Goal: Task Accomplishment & Management: Use online tool/utility

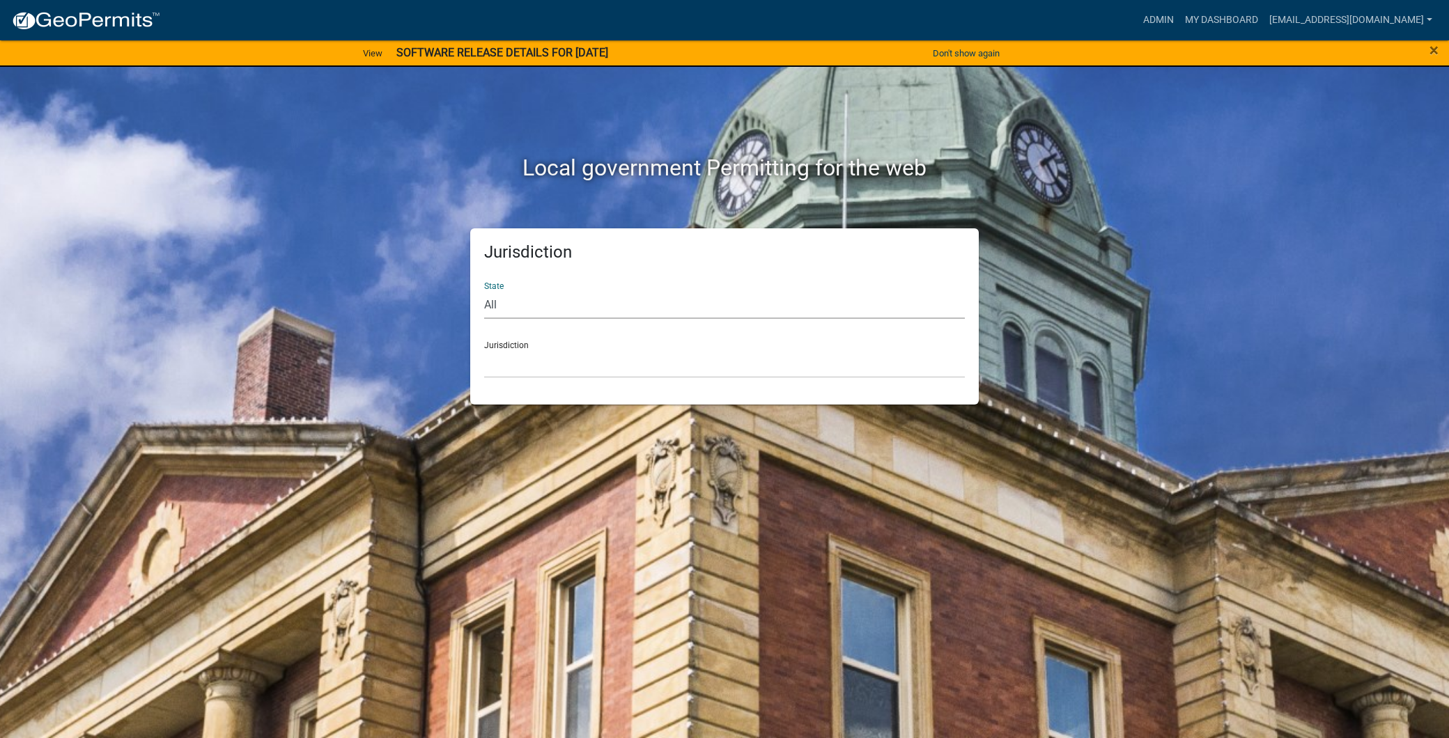
click at [544, 297] on select "All [US_STATE] [US_STATE] [US_STATE] [US_STATE] [US_STATE] [US_STATE] [US_STATE…" at bounding box center [724, 304] width 481 height 29
select select "[US_STATE]"
click at [484, 290] on select "All [US_STATE] [US_STATE] [US_STATE] [US_STATE] [US_STATE] [US_STATE] [US_STATE…" at bounding box center [724, 304] width 481 height 29
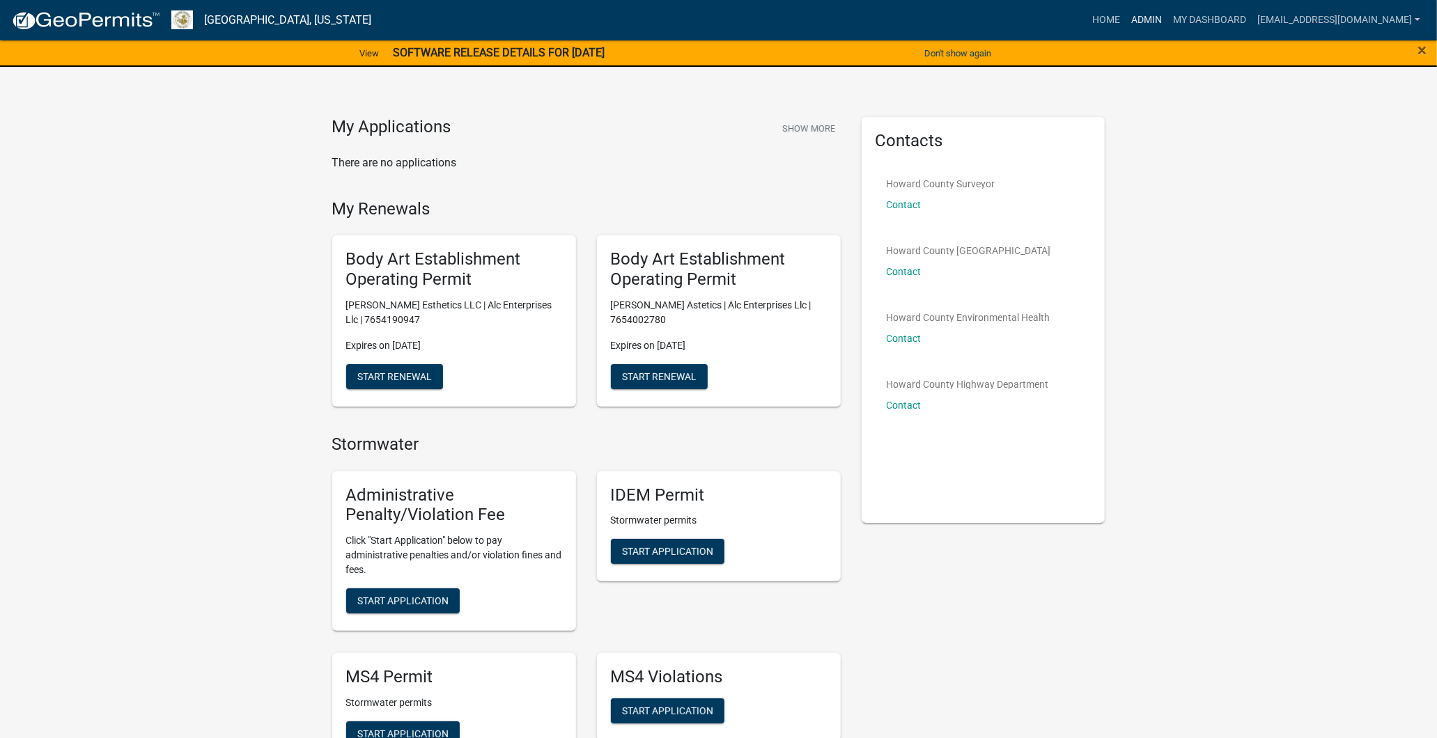
click at [1126, 22] on link "Admin" at bounding box center [1147, 20] width 42 height 26
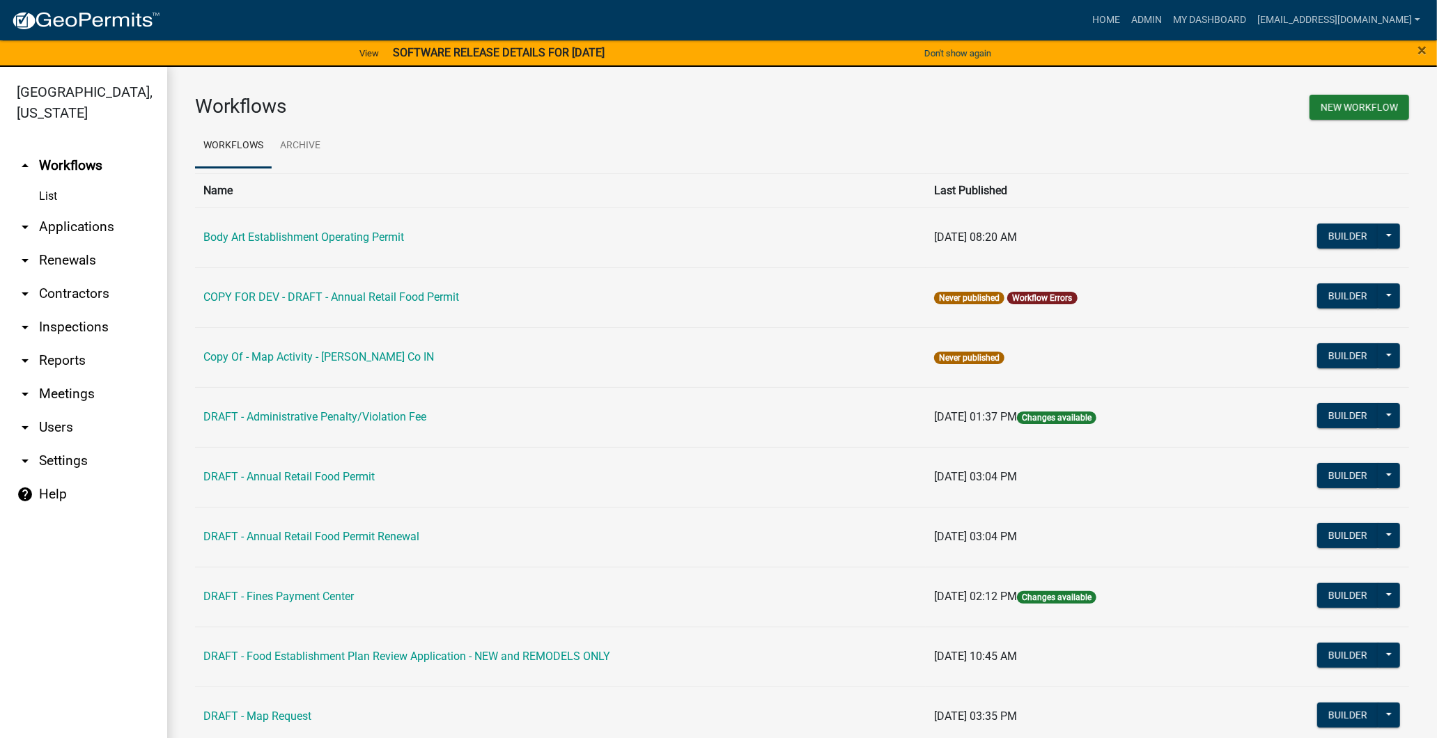
click at [84, 295] on link "arrow_drop_down Contractors" at bounding box center [83, 293] width 167 height 33
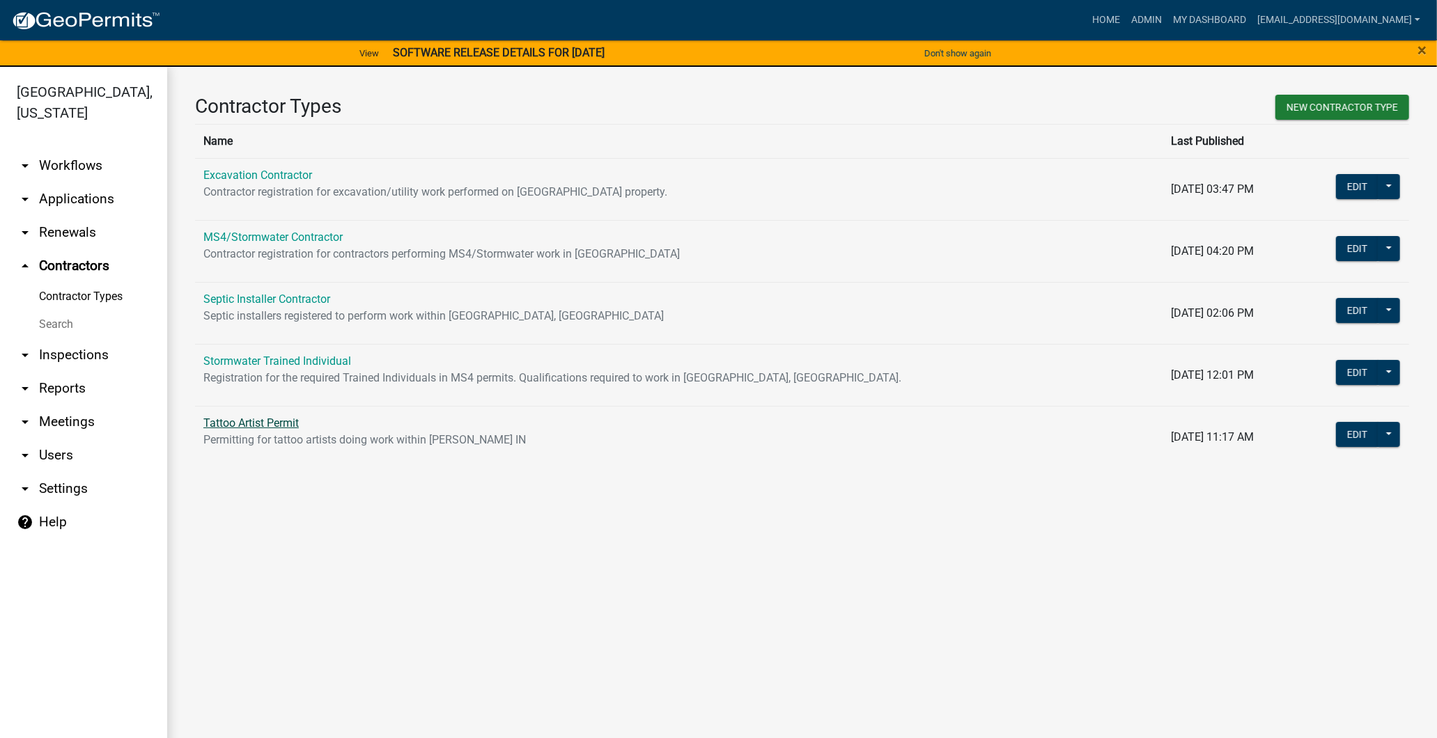
click at [270, 417] on link "Tattoo Artist Permit" at bounding box center [250, 423] width 95 height 13
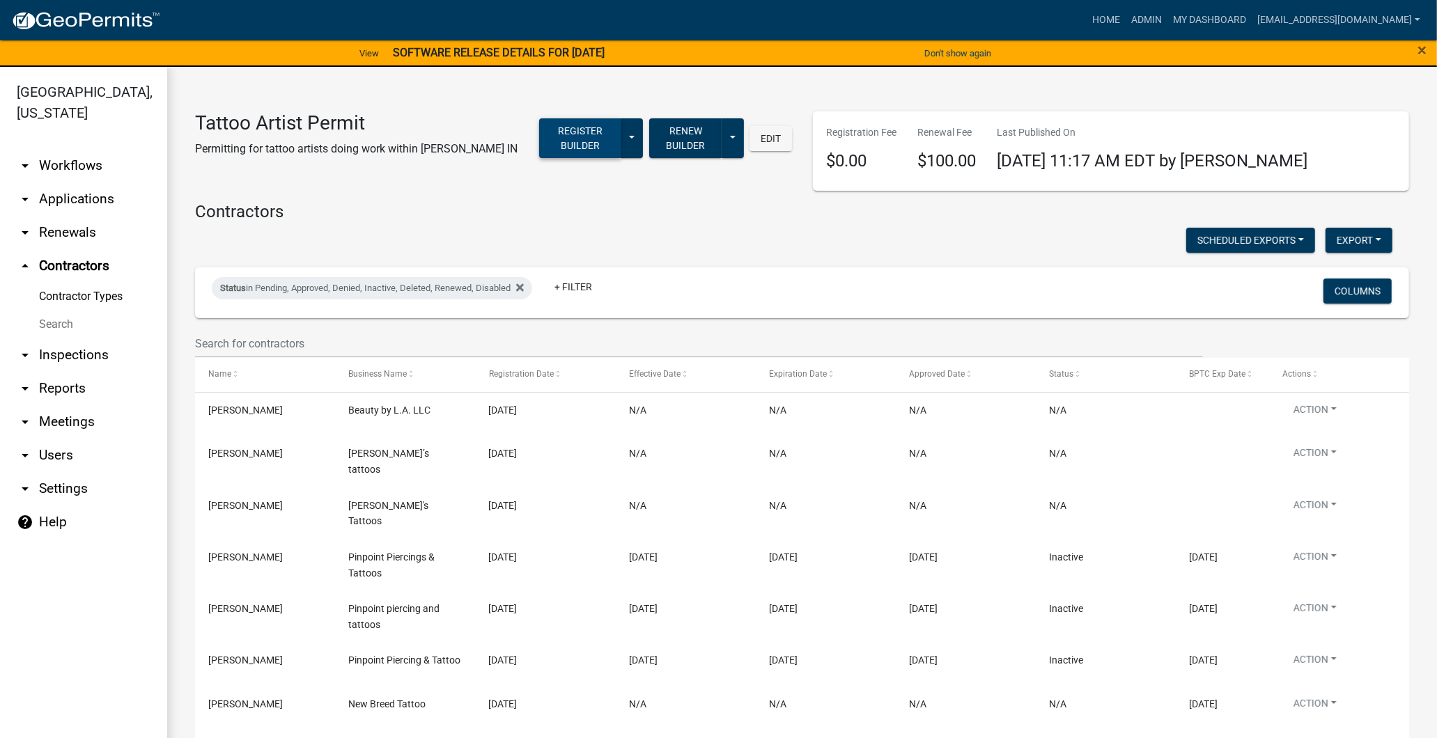
click at [590, 145] on button "Register Builder" at bounding box center [580, 138] width 82 height 40
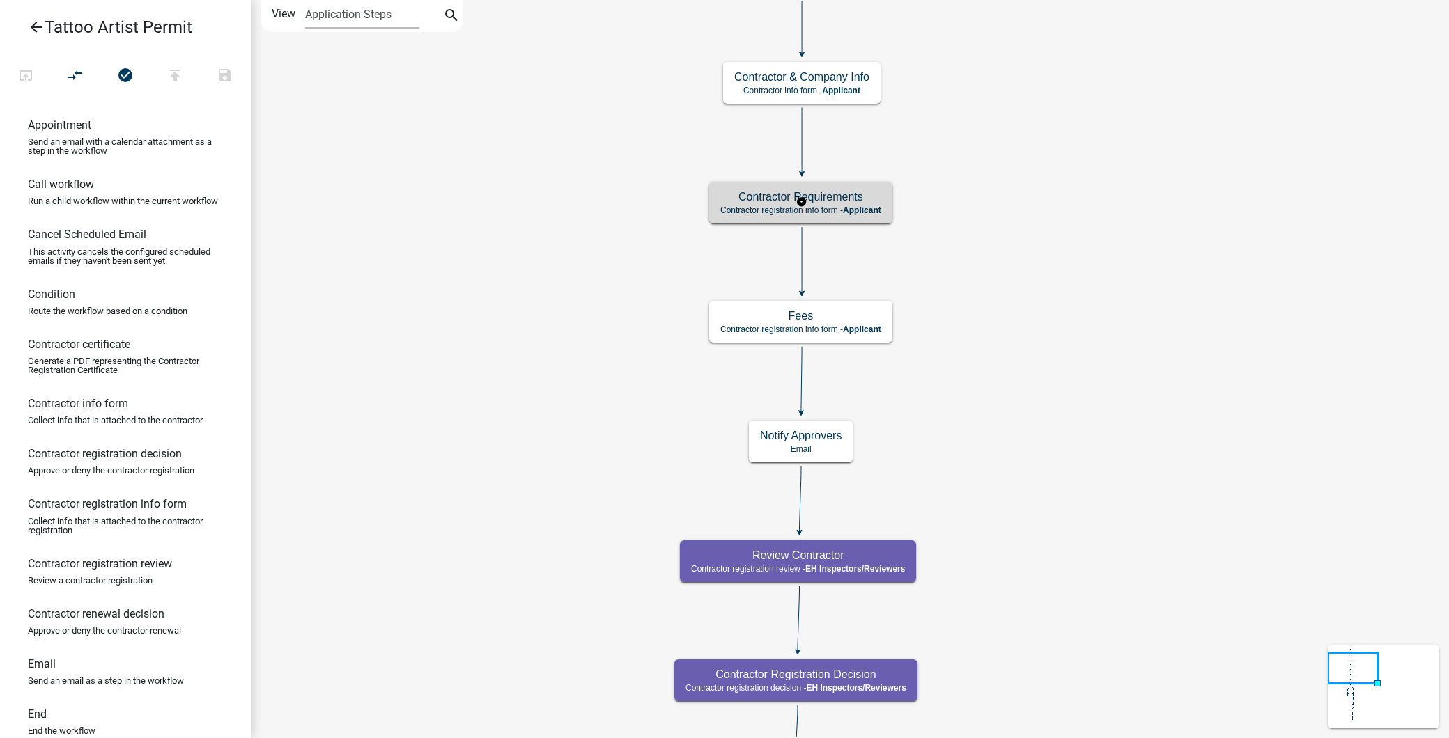
click at [851, 214] on span "Applicant" at bounding box center [862, 210] width 38 height 10
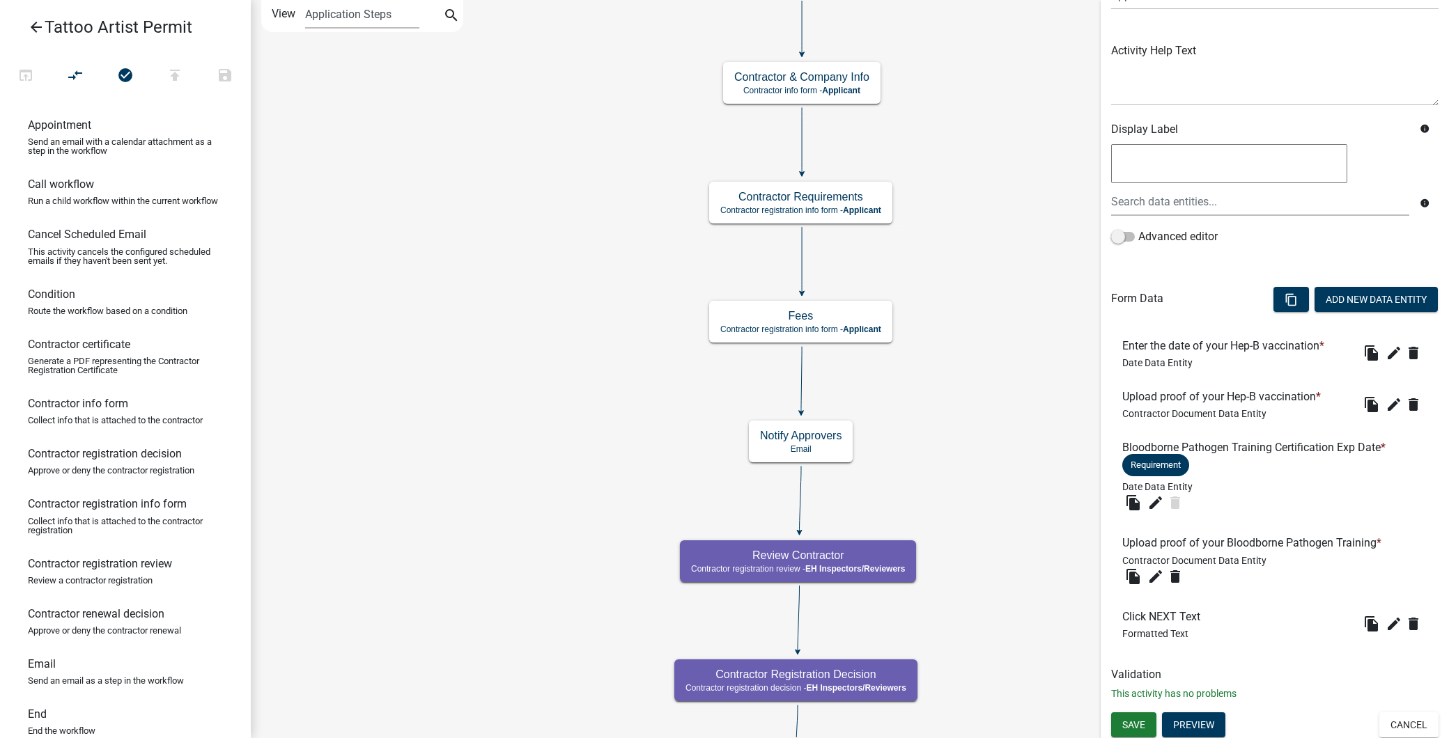
scroll to position [139, 0]
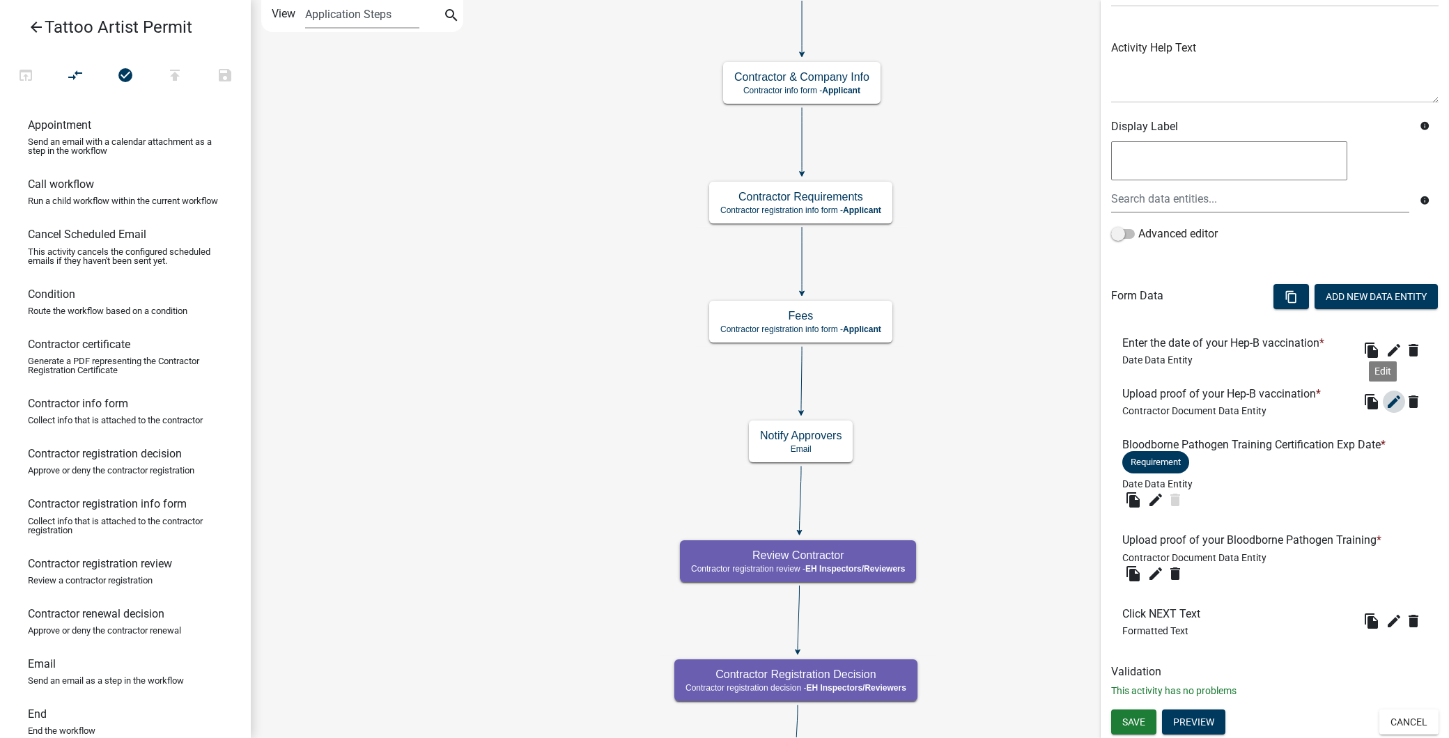
click at [1385, 405] on icon "edit" at bounding box center [1393, 402] width 17 height 17
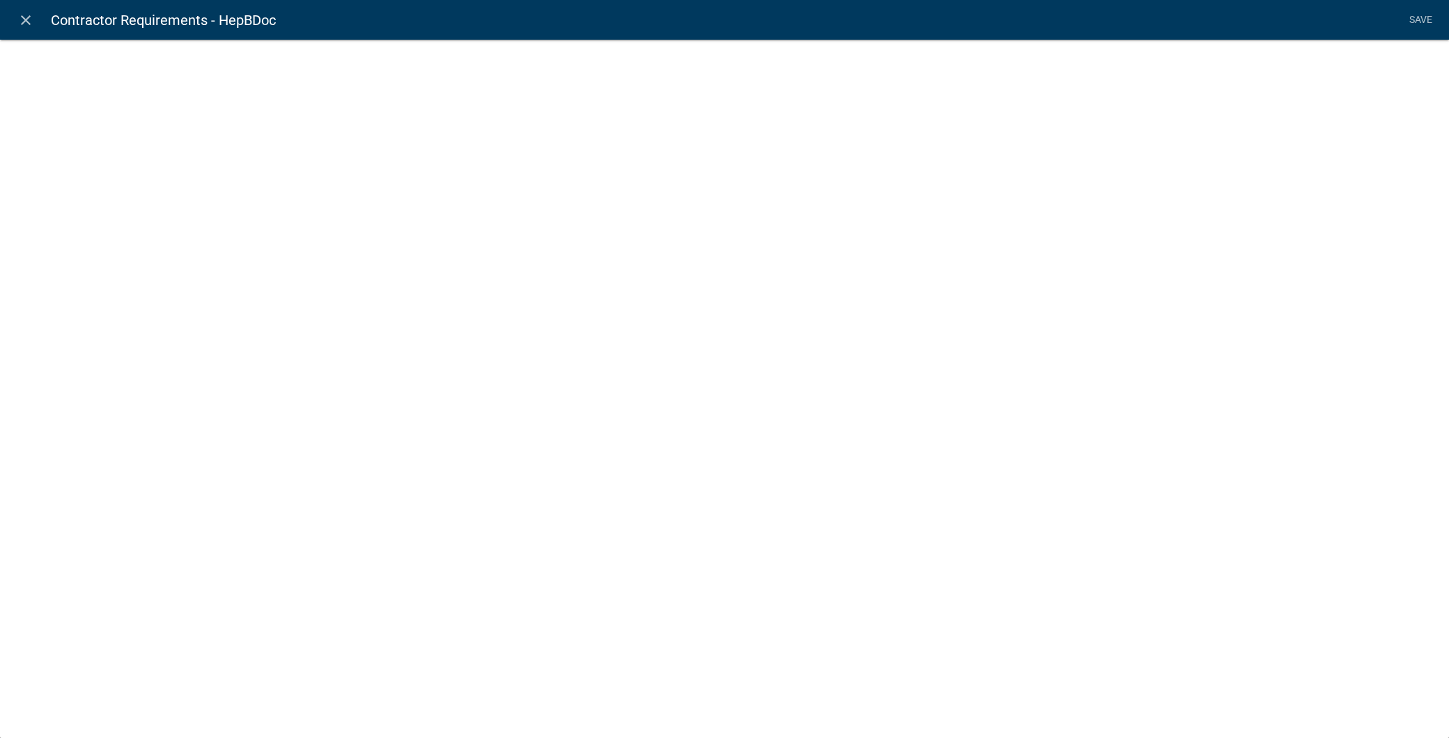
select select "contractor-document"
select select "d15c5efd-cfee-4d8f-bd3b-2c2524fbd9f4"
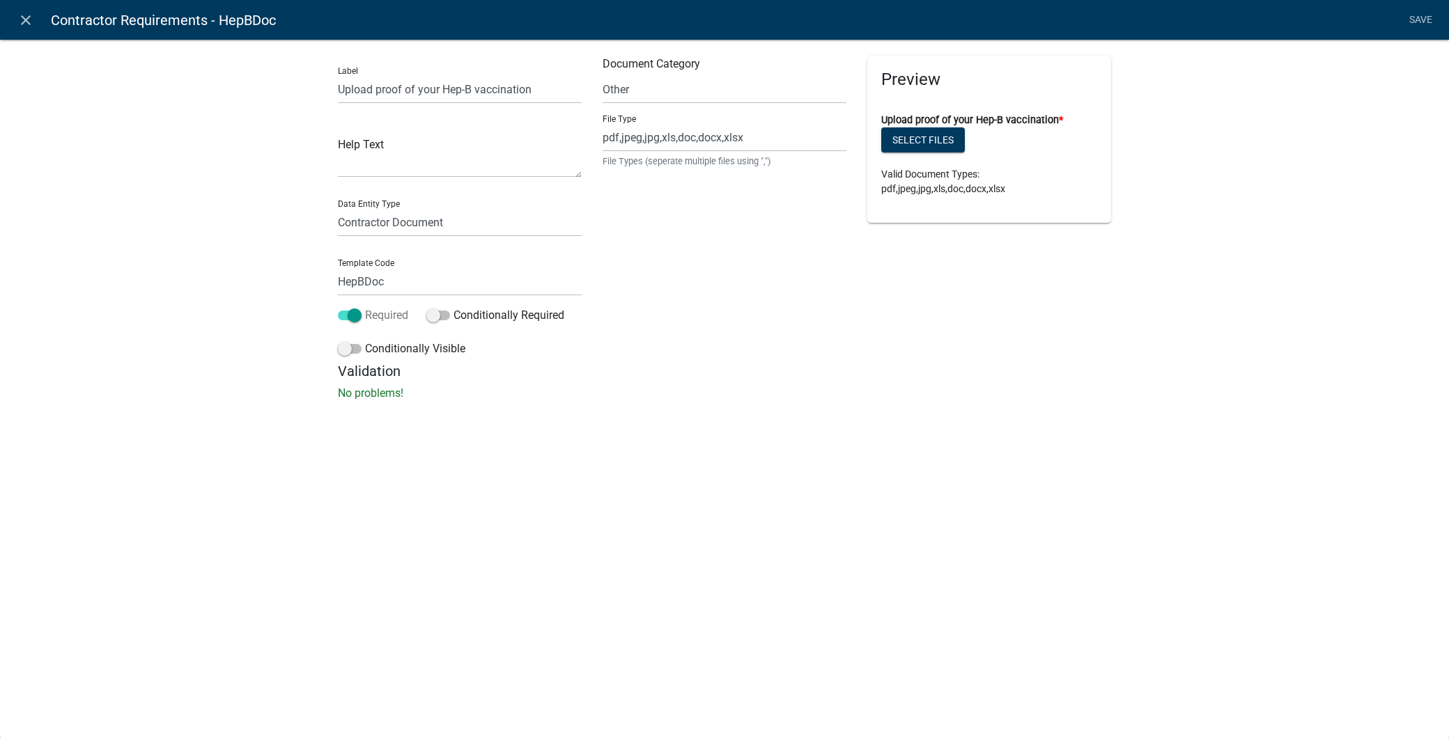
click at [340, 315] on span at bounding box center [350, 316] width 24 height 10
click at [365, 307] on input "Required" at bounding box center [365, 307] width 0 height 0
click at [1408, 17] on link "Save" at bounding box center [1420, 20] width 35 height 26
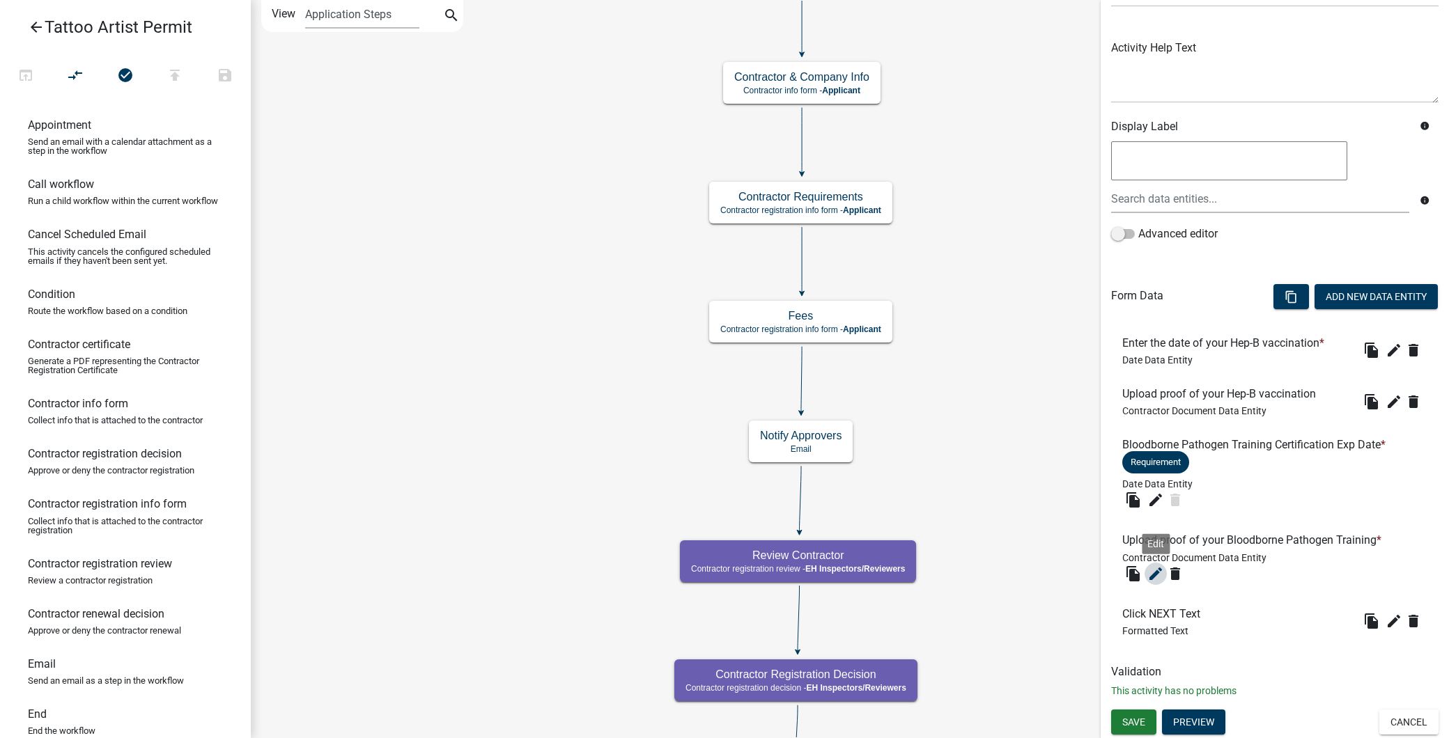
click at [1151, 568] on icon "edit" at bounding box center [1155, 574] width 17 height 17
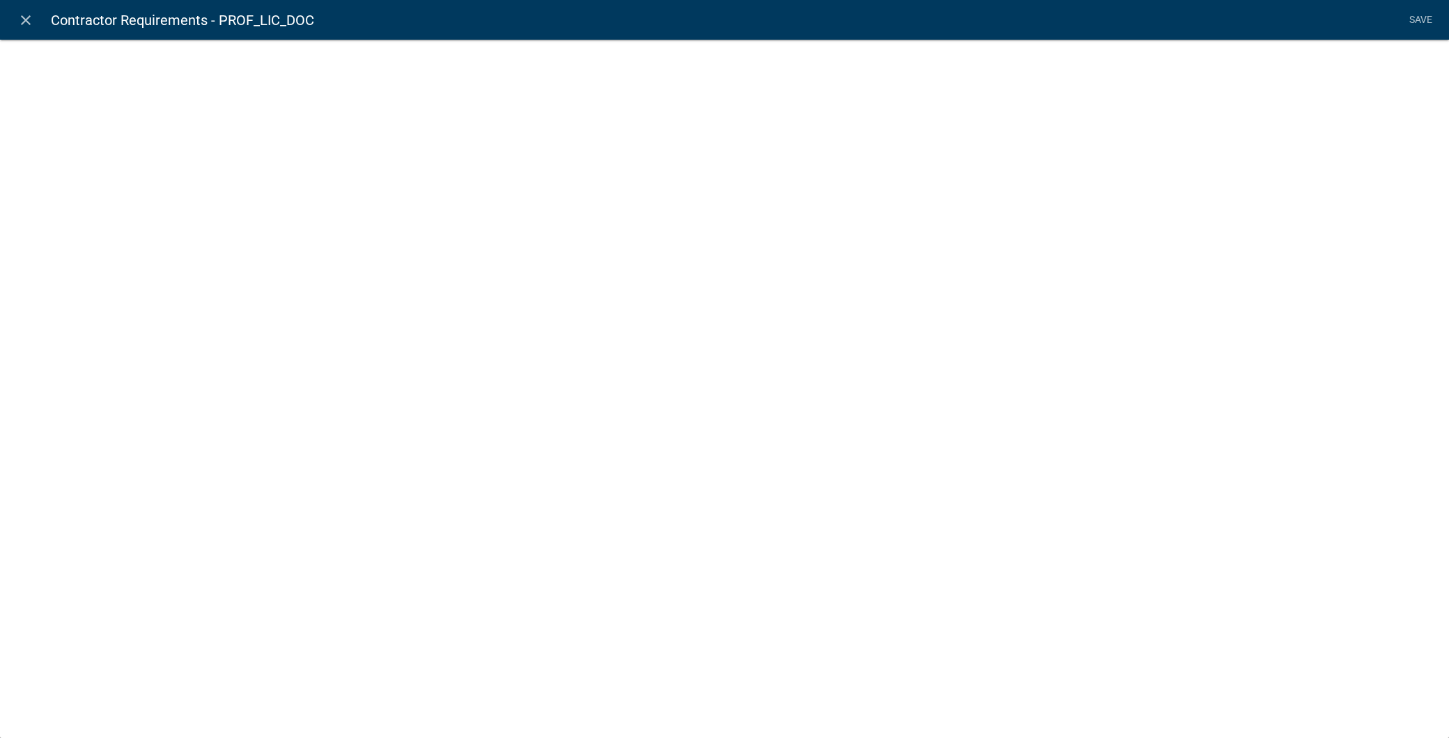
select select "contractor-document"
select select "d15c5efd-cfee-4d8f-bd3b-2c2524fbd9f4"
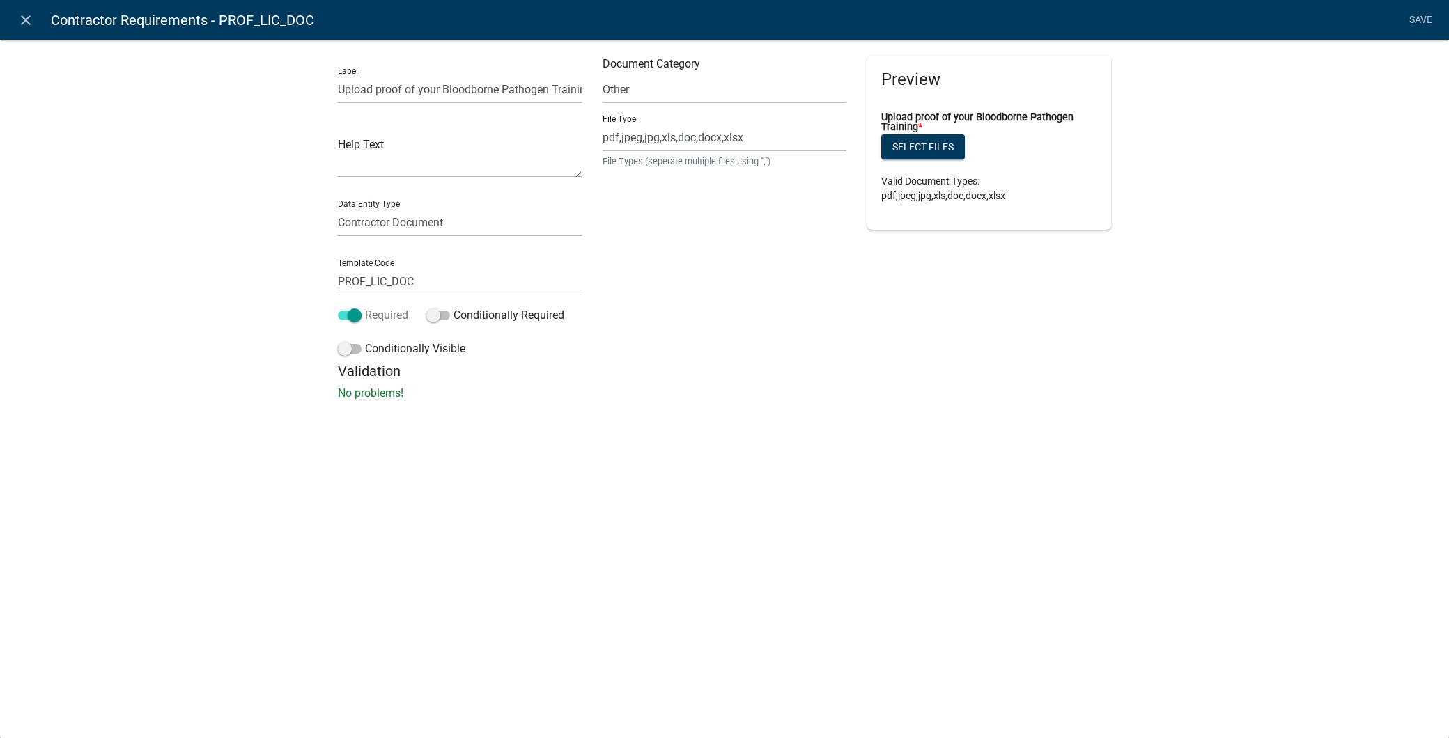
click at [345, 312] on span at bounding box center [350, 316] width 24 height 10
click at [365, 307] on input "Required" at bounding box center [365, 307] width 0 height 0
click at [1426, 18] on link "Save" at bounding box center [1420, 20] width 35 height 26
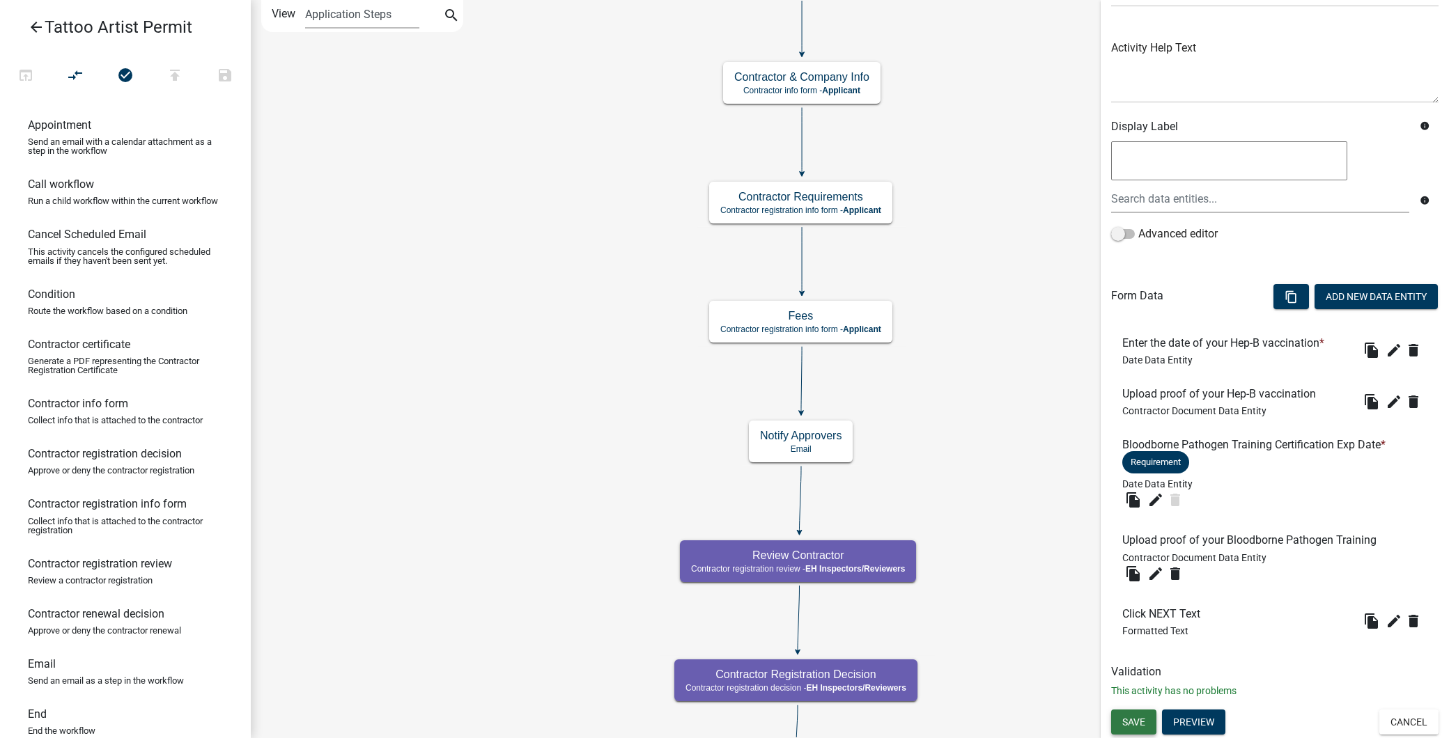
click at [1144, 720] on span "Save" at bounding box center [1133, 721] width 23 height 11
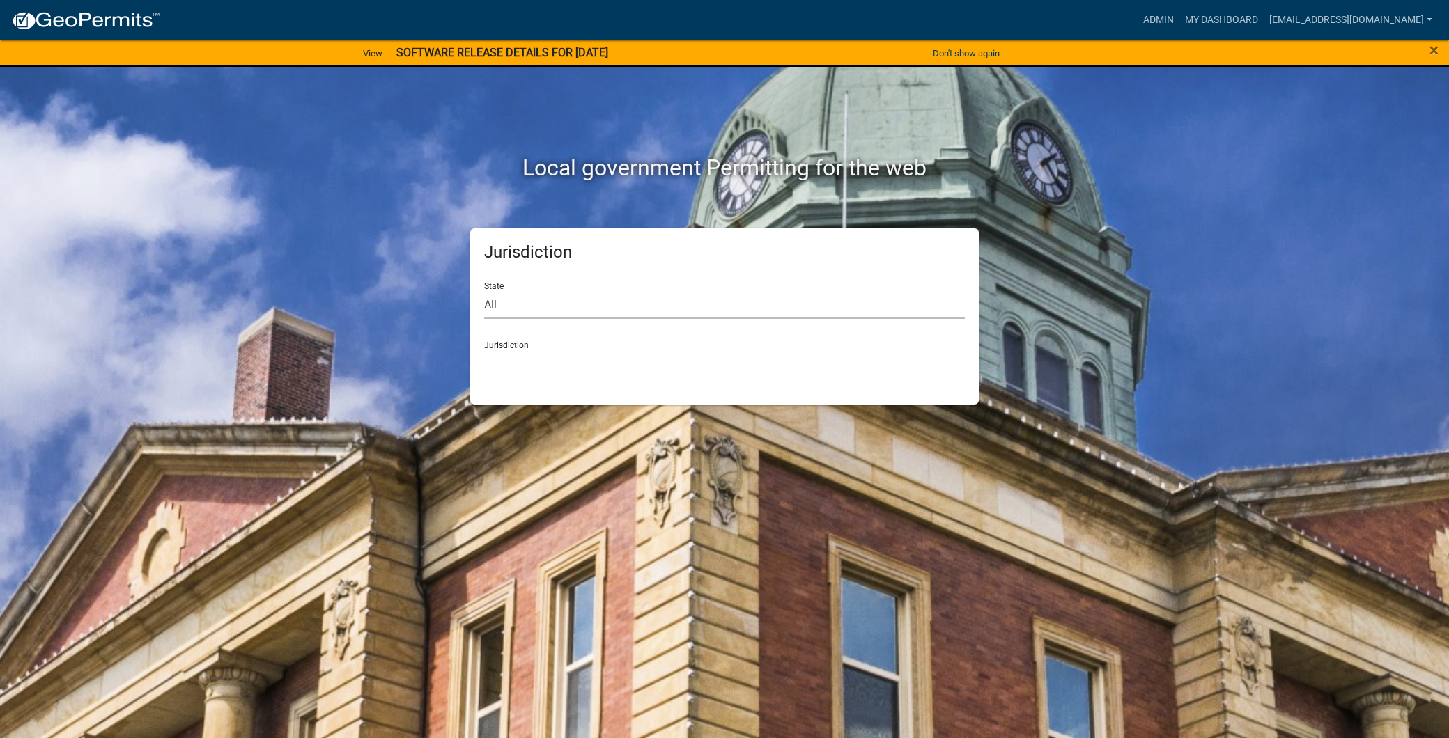
click at [588, 298] on select "All [US_STATE] [US_STATE] [US_STATE] [US_STATE] [US_STATE] [US_STATE] [US_STATE…" at bounding box center [724, 304] width 481 height 29
select select "[US_STATE]"
click at [484, 290] on select "All [US_STATE] [US_STATE] [US_STATE] [US_STATE] [US_STATE] [US_STATE] [US_STATE…" at bounding box center [724, 304] width 481 height 29
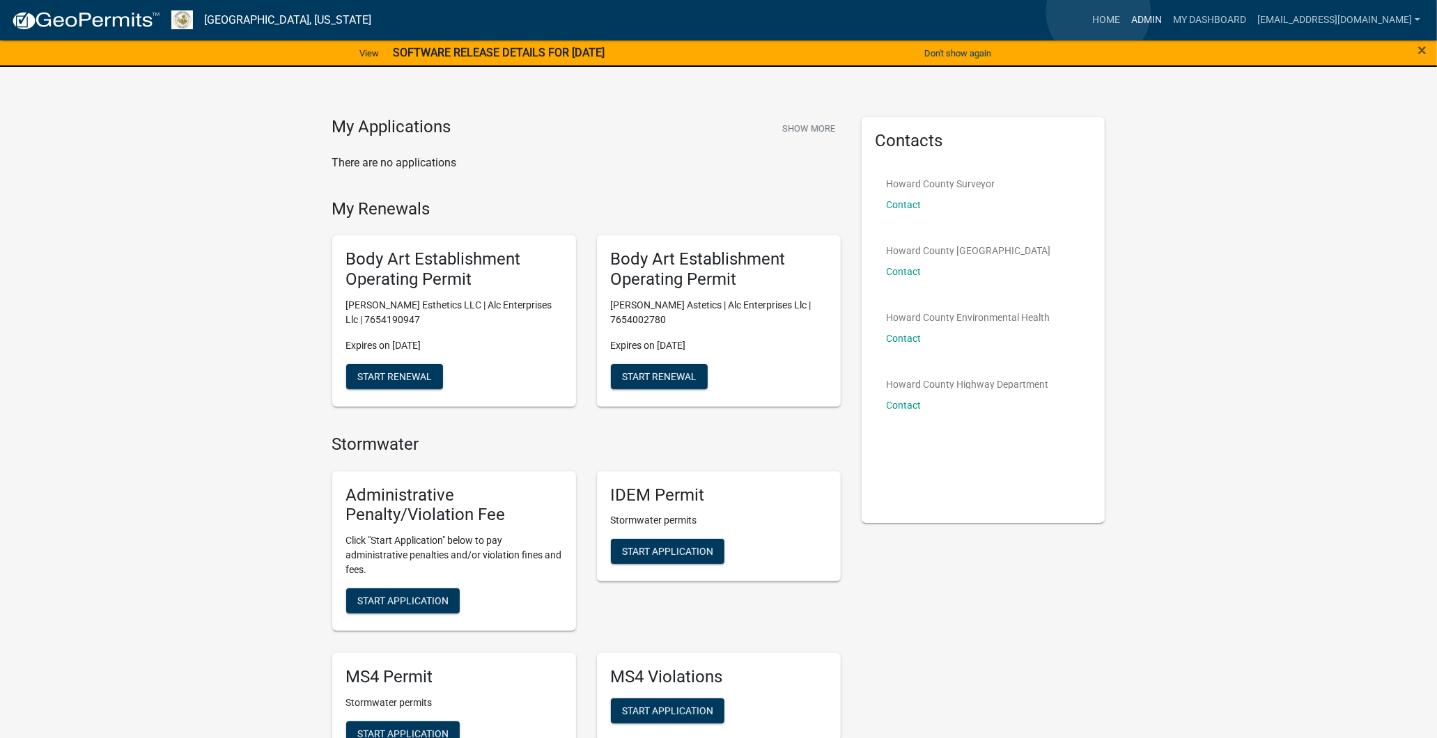
click at [1126, 12] on link "Admin" at bounding box center [1147, 20] width 42 height 26
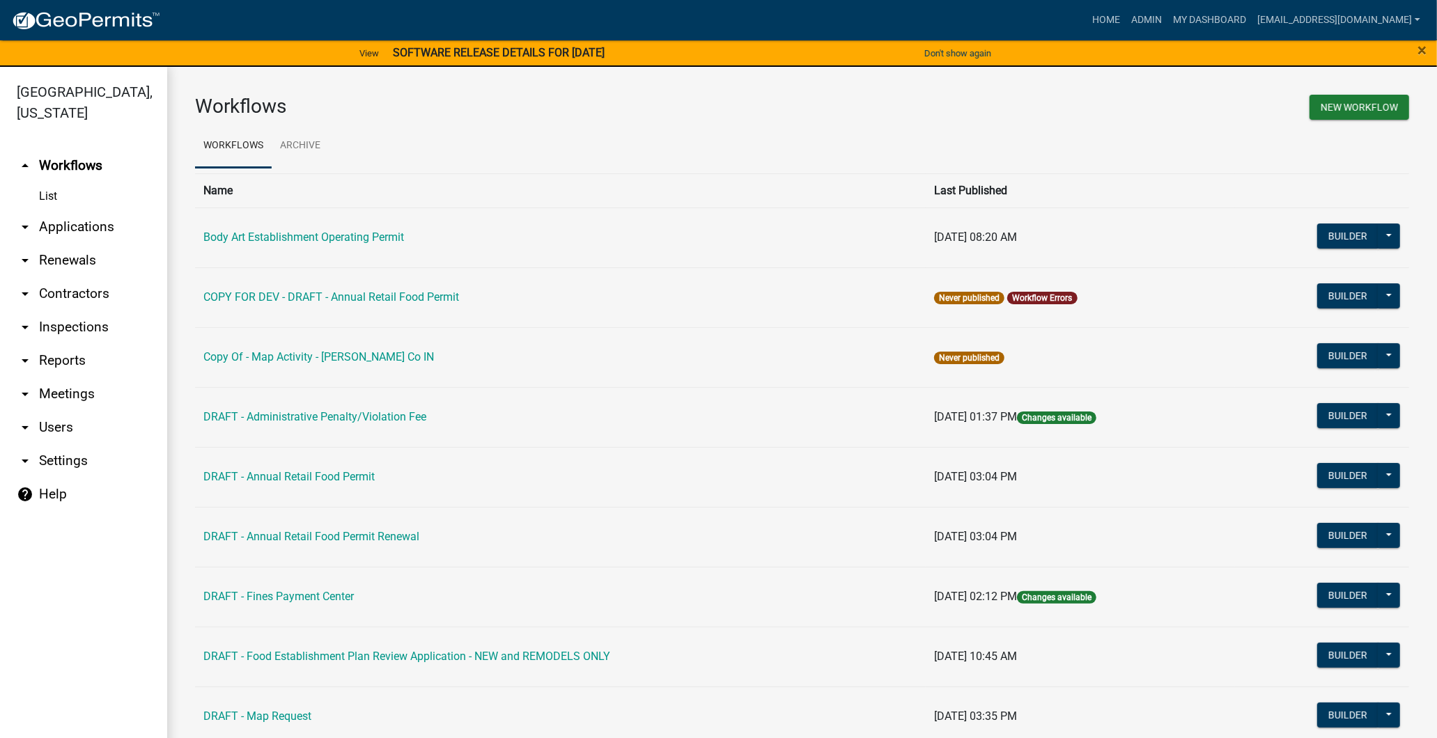
click at [91, 286] on link "arrow_drop_down Contractors" at bounding box center [83, 293] width 167 height 33
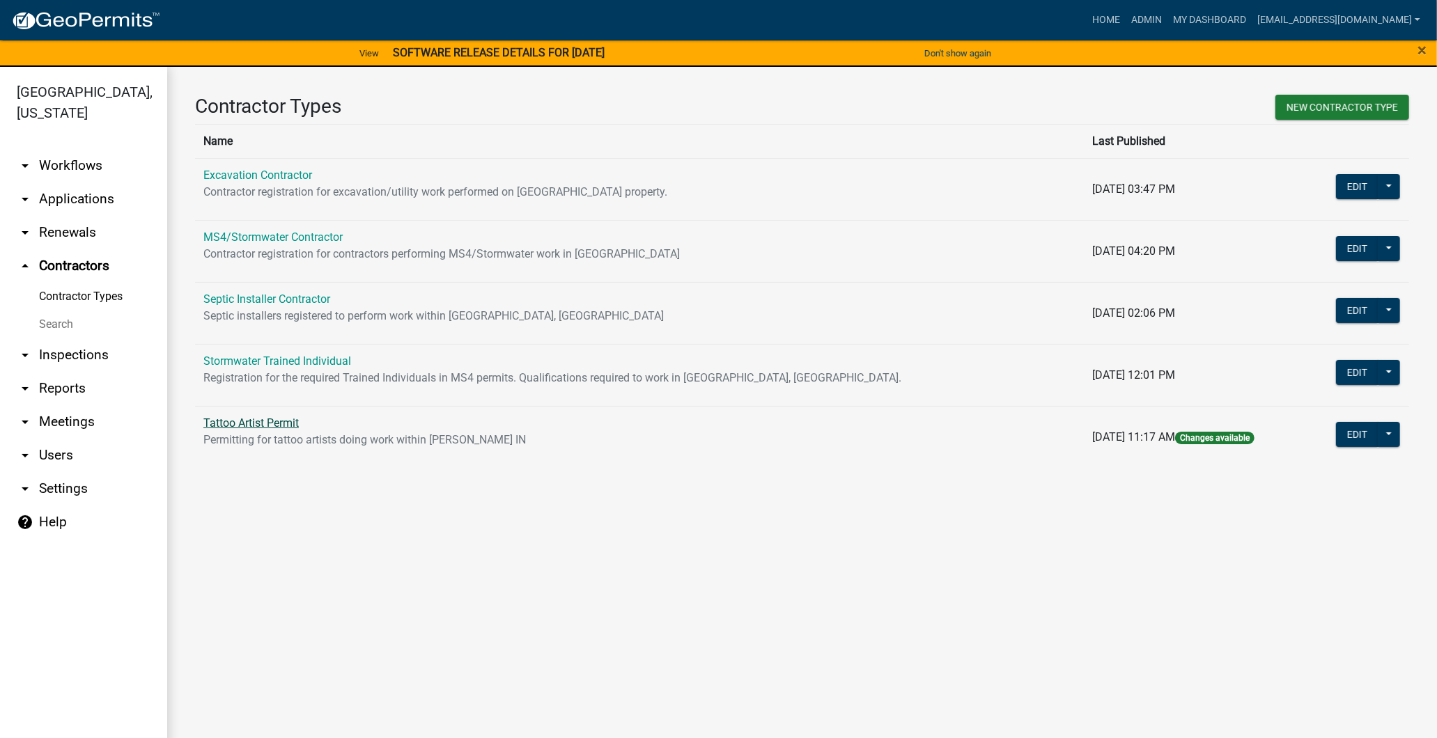
click at [249, 428] on link "Tattoo Artist Permit" at bounding box center [250, 423] width 95 height 13
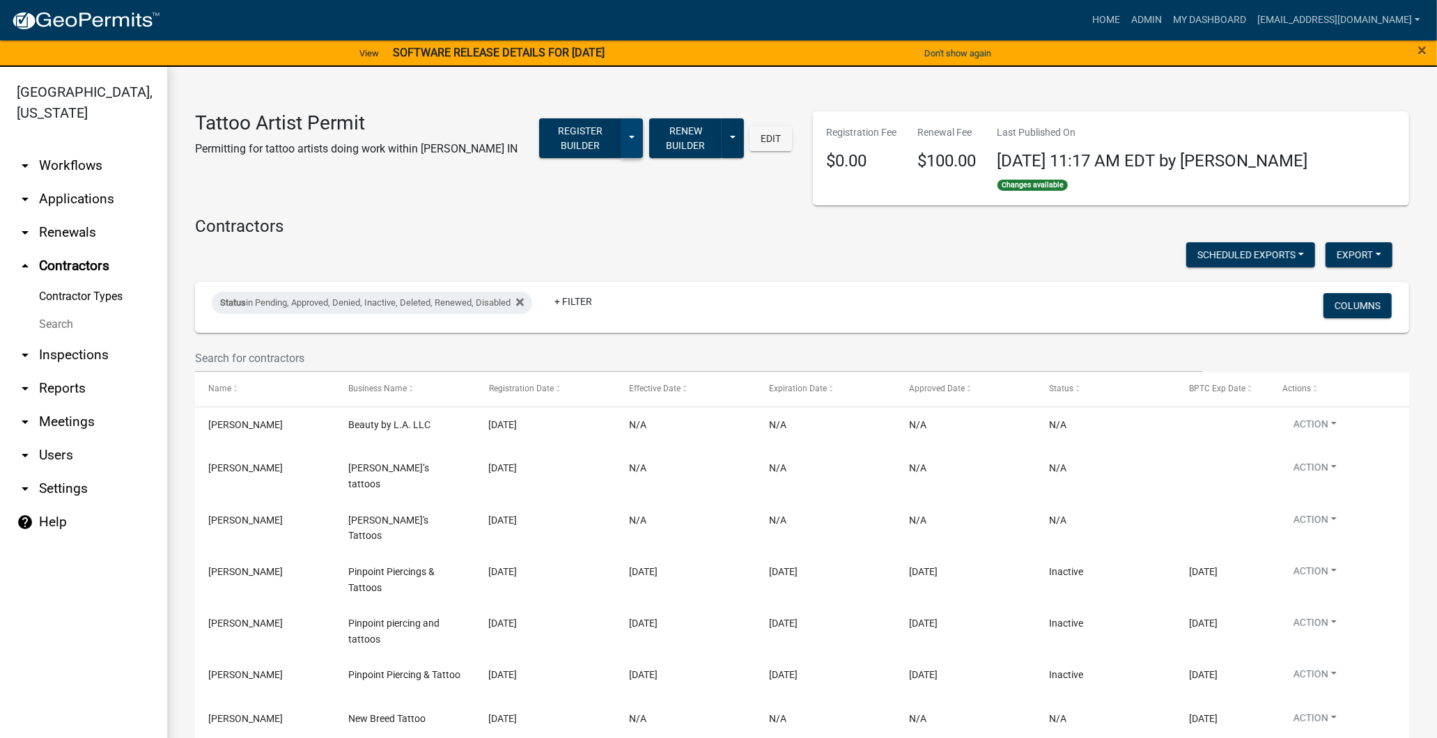
click at [621, 135] on button at bounding box center [632, 138] width 22 height 40
click at [563, 124] on button "Register Builder" at bounding box center [580, 138] width 82 height 40
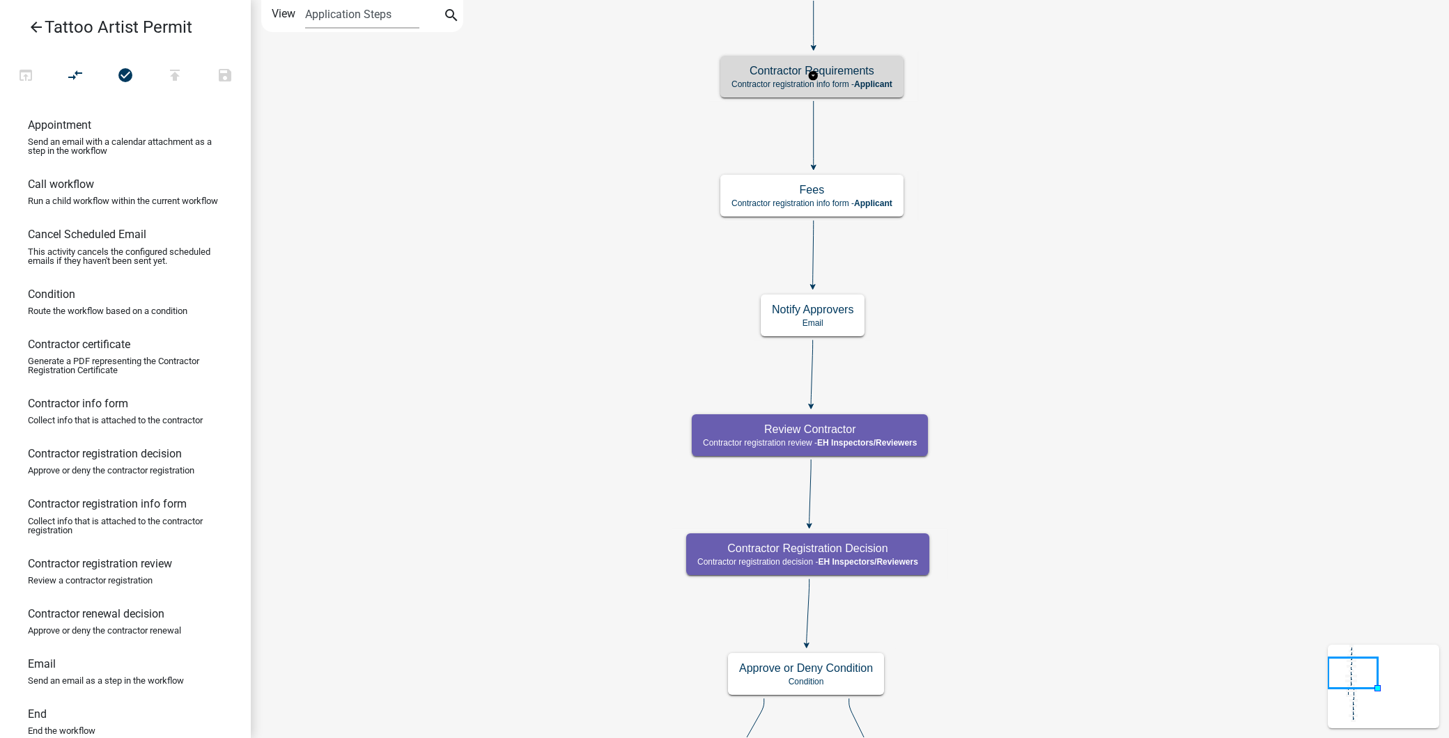
click at [864, 71] on h5 "Contractor Requirements" at bounding box center [811, 70] width 161 height 13
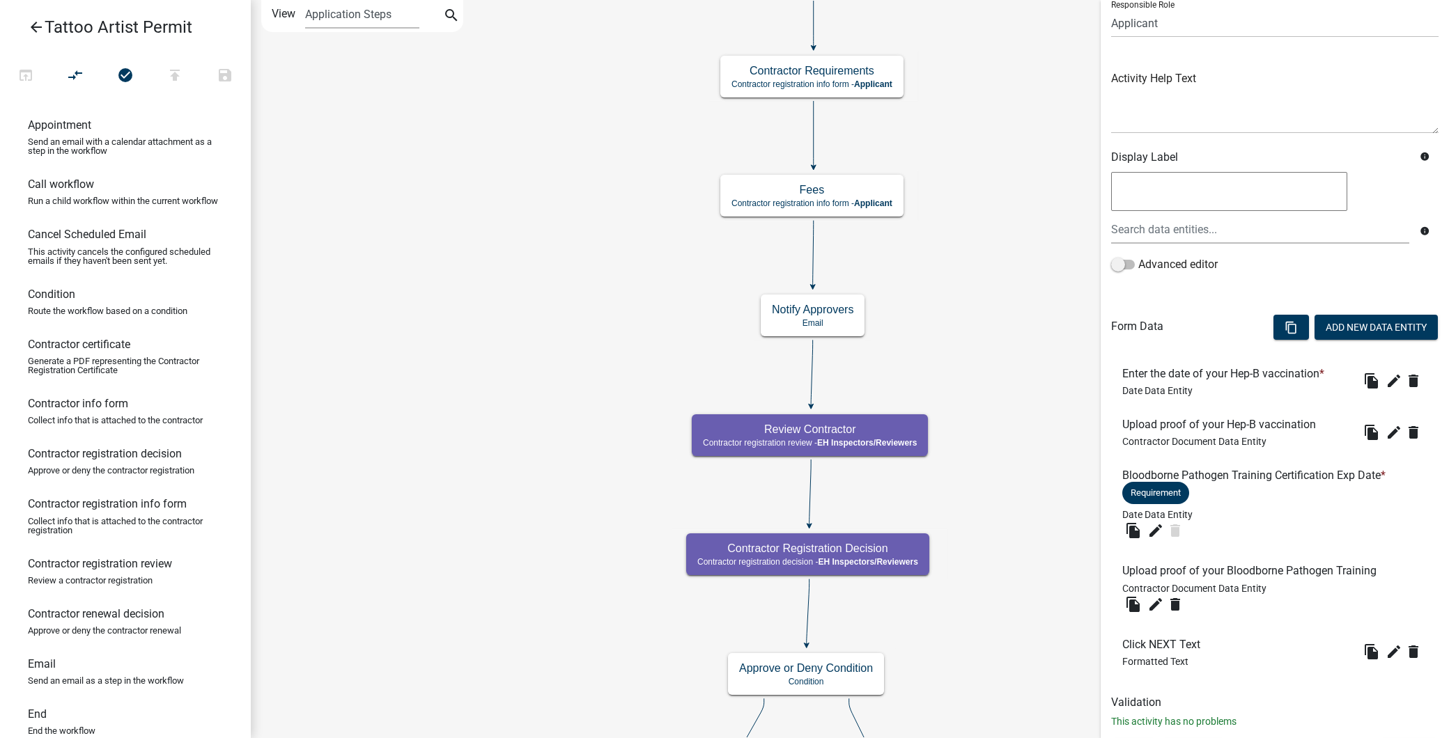
scroll to position [139, 0]
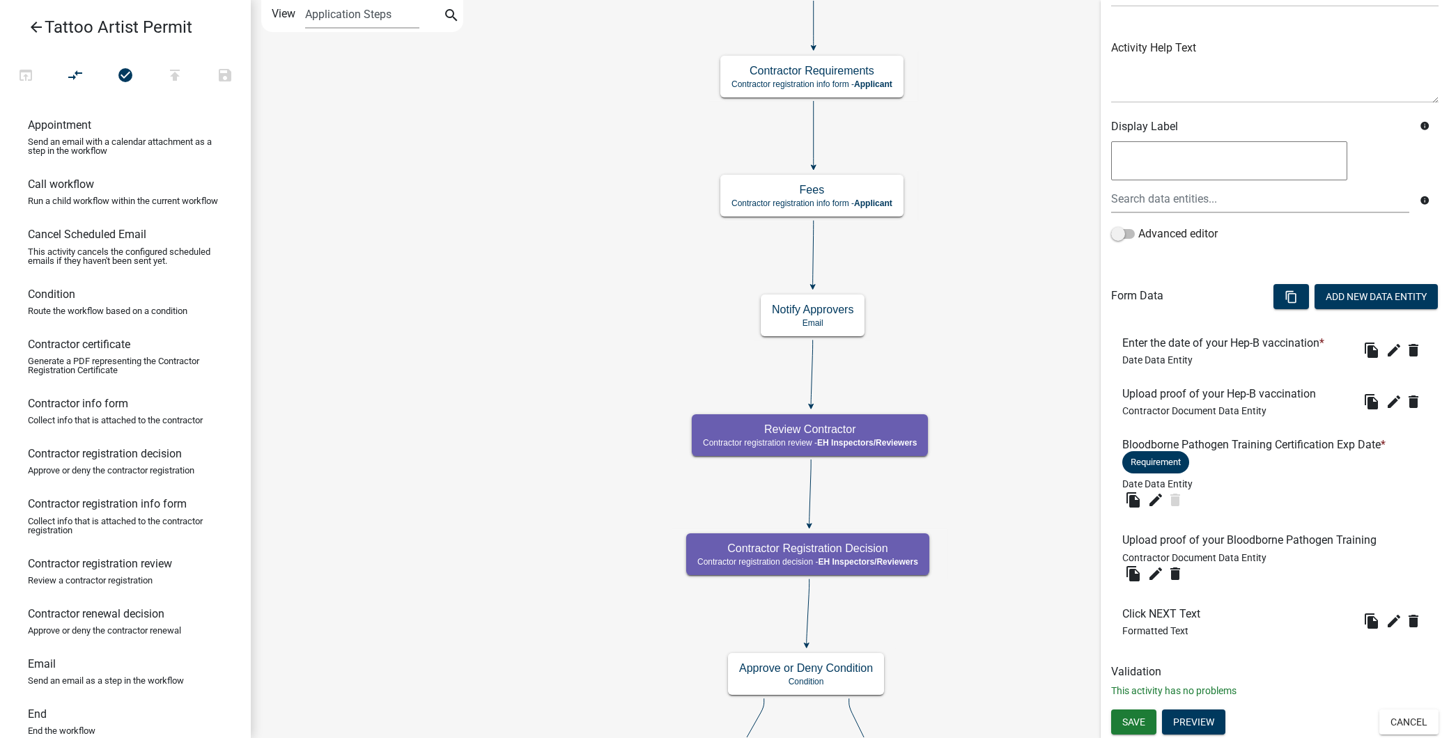
click at [36, 22] on icon "arrow_back" at bounding box center [36, 29] width 17 height 20
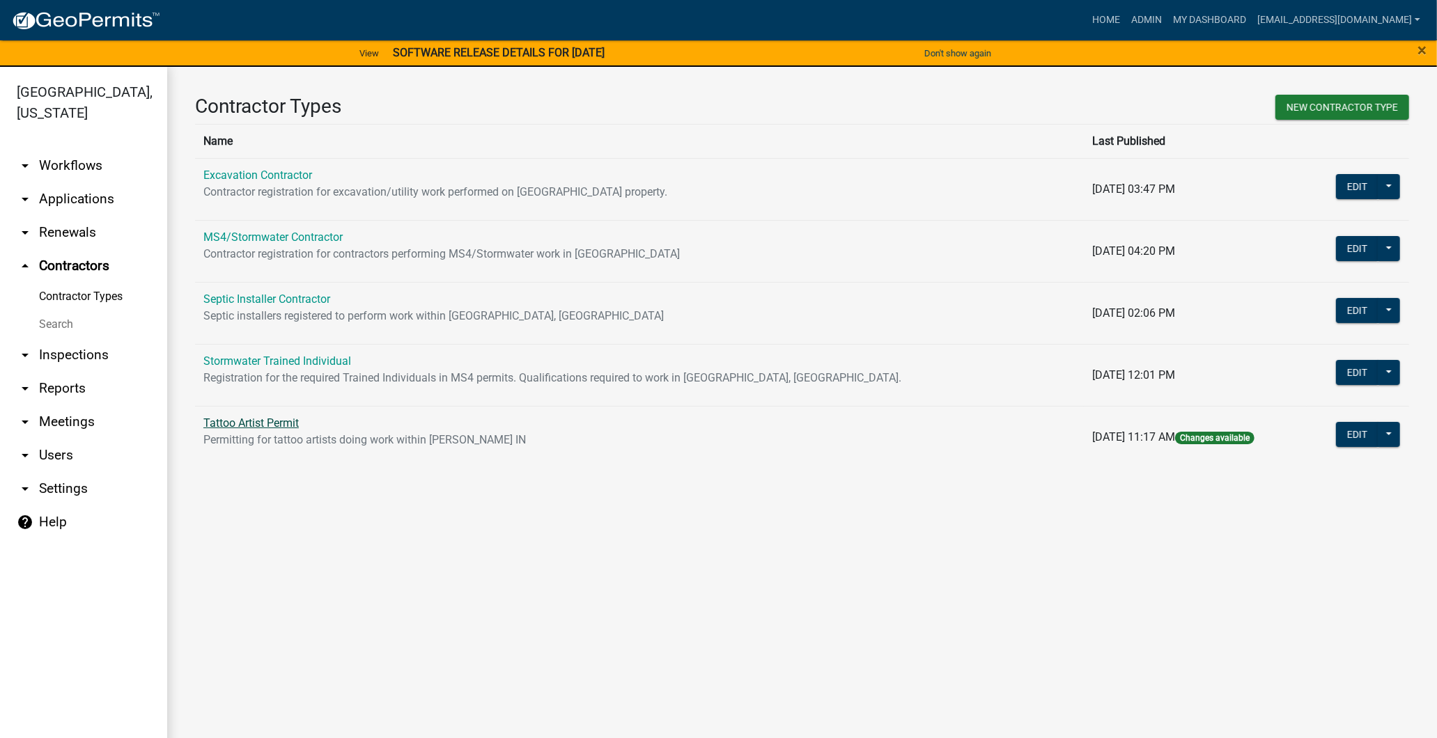
click at [283, 421] on link "Tattoo Artist Permit" at bounding box center [250, 423] width 95 height 13
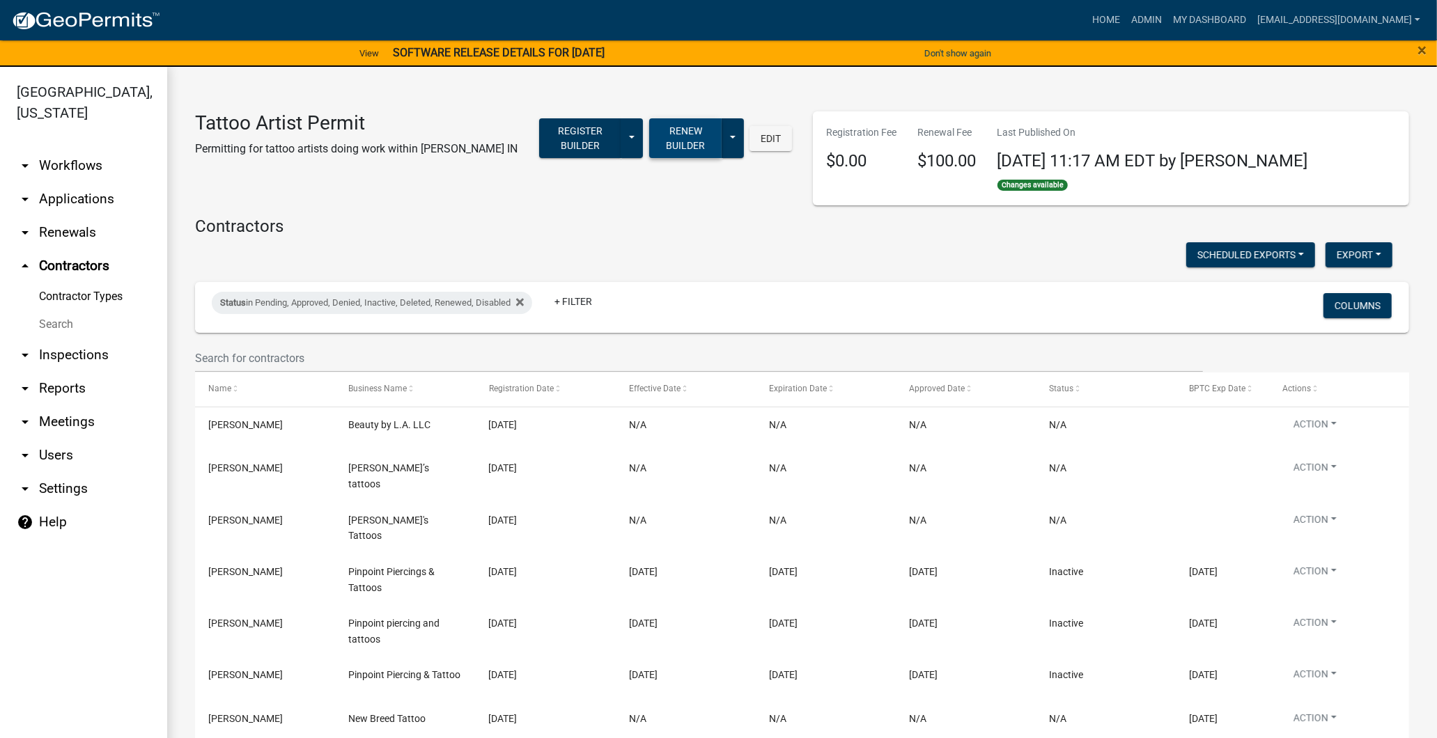
click at [707, 138] on button "Renew Builder" at bounding box center [685, 138] width 72 height 40
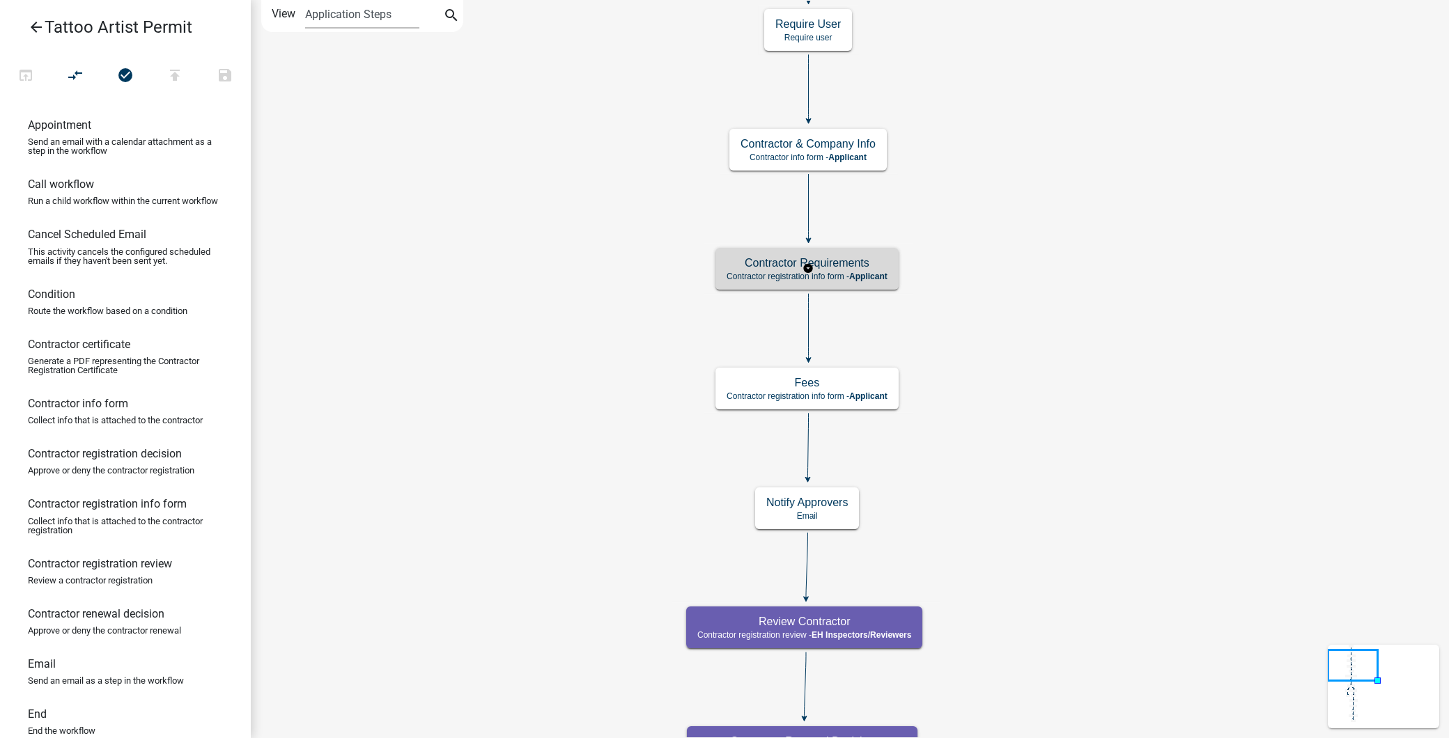
click at [791, 258] on h5 "Contractor Requirements" at bounding box center [807, 262] width 161 height 13
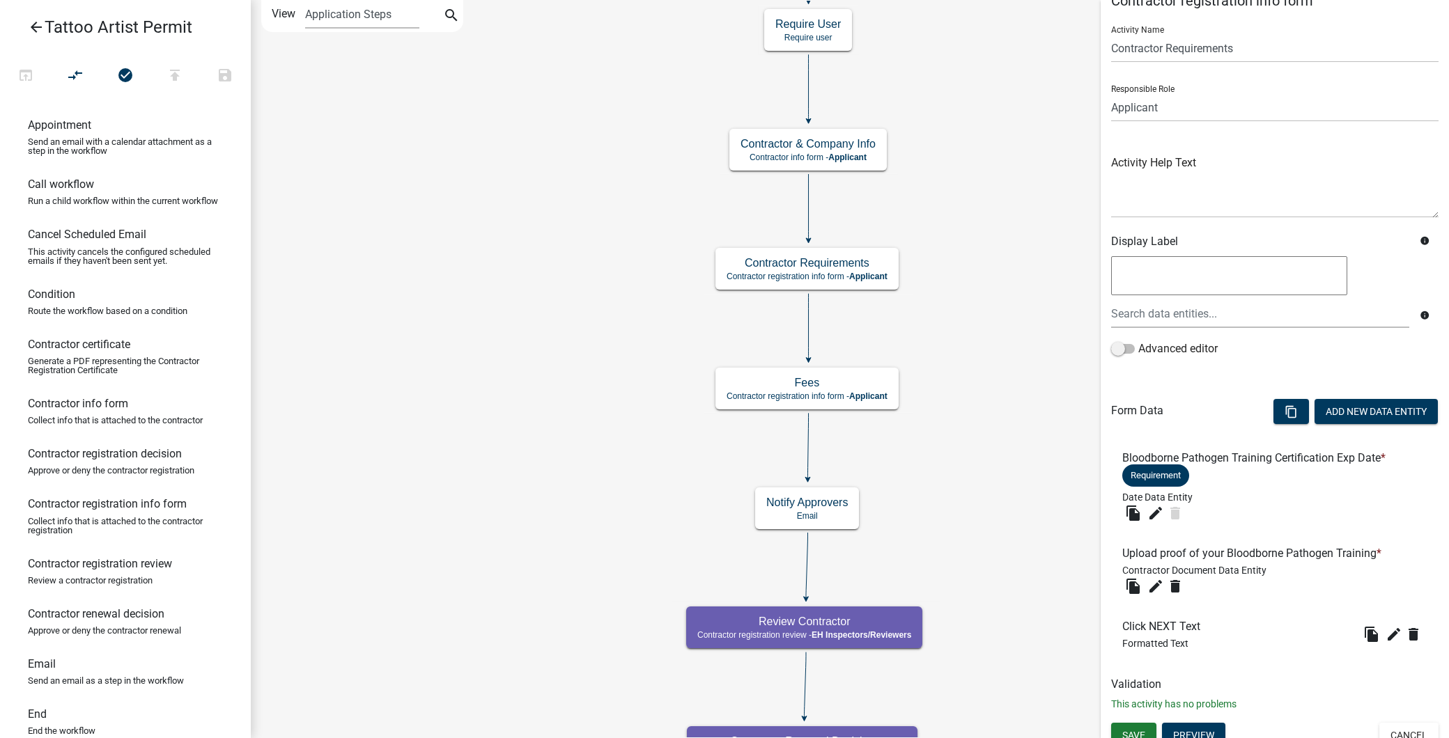
scroll to position [37, 0]
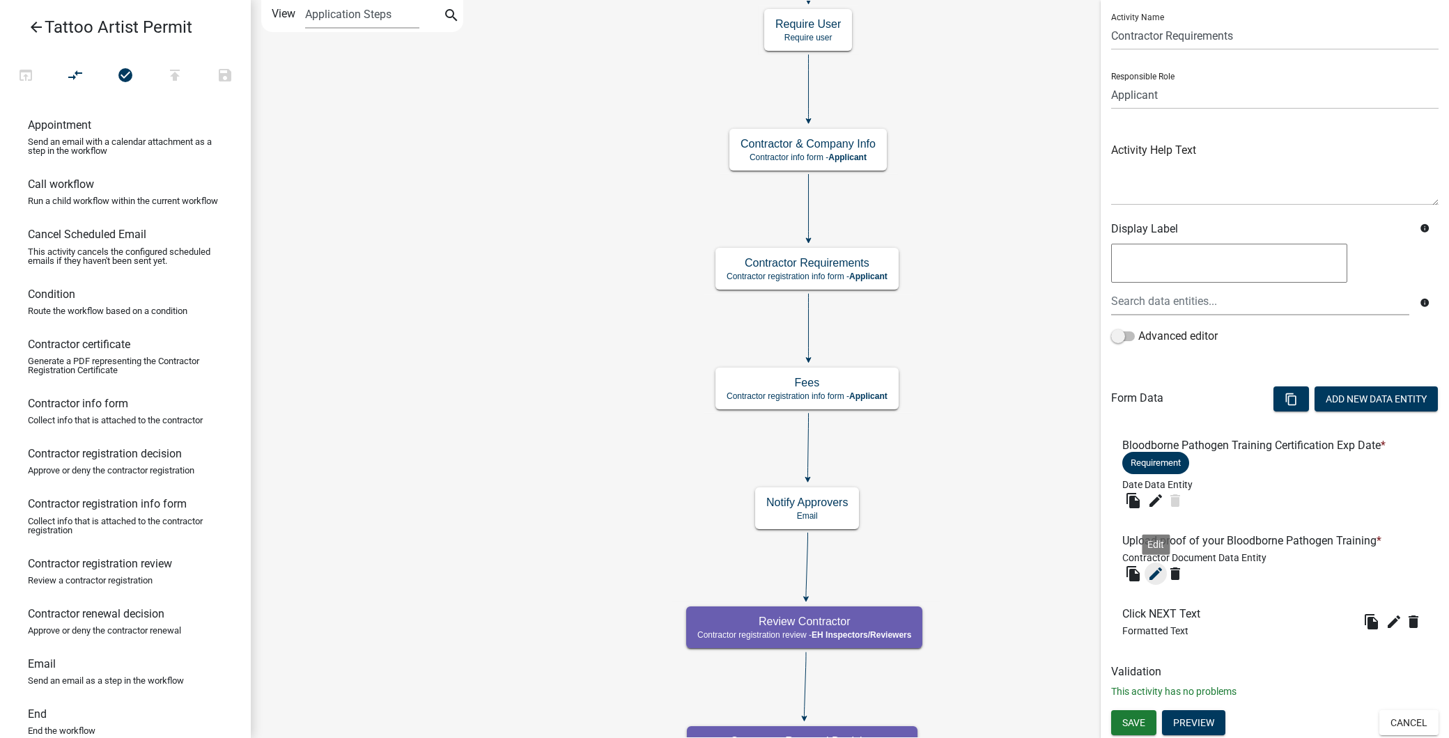
click at [1161, 573] on icon "edit" at bounding box center [1155, 574] width 17 height 17
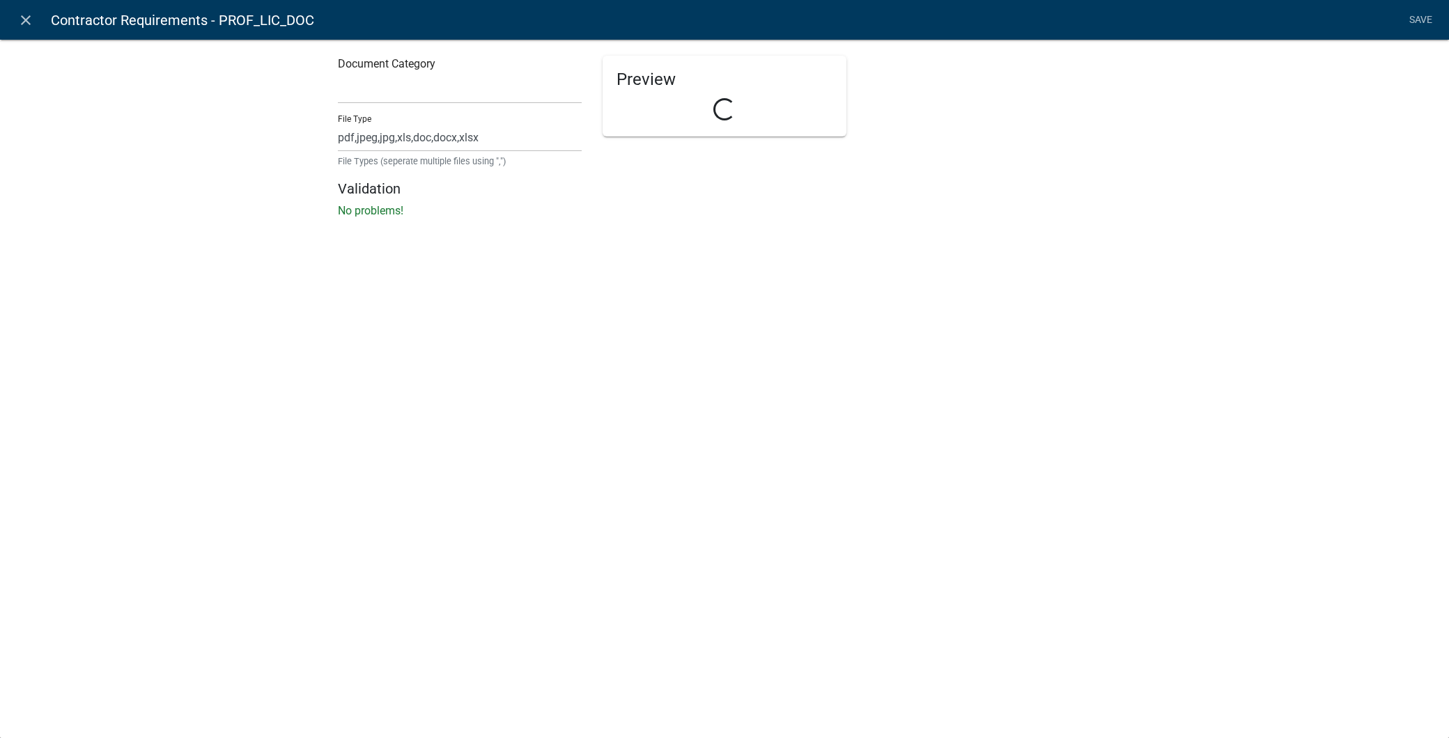
select select "d15c5efd-cfee-4d8f-bd3b-2c2524fbd9f4"
select select "contractor-document"
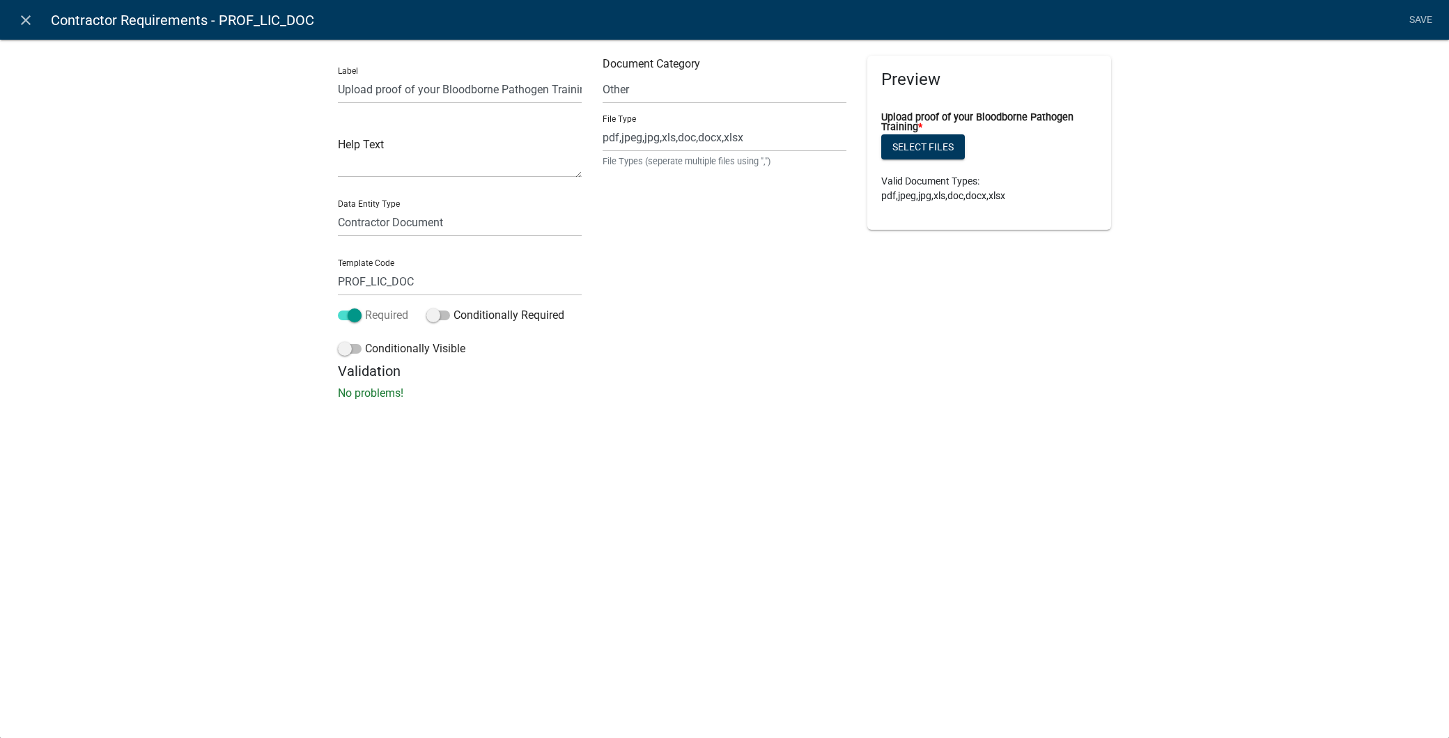
click at [359, 319] on span at bounding box center [350, 316] width 24 height 10
click at [365, 307] on input "Required" at bounding box center [365, 307] width 0 height 0
click at [1422, 10] on link "Save" at bounding box center [1420, 20] width 35 height 26
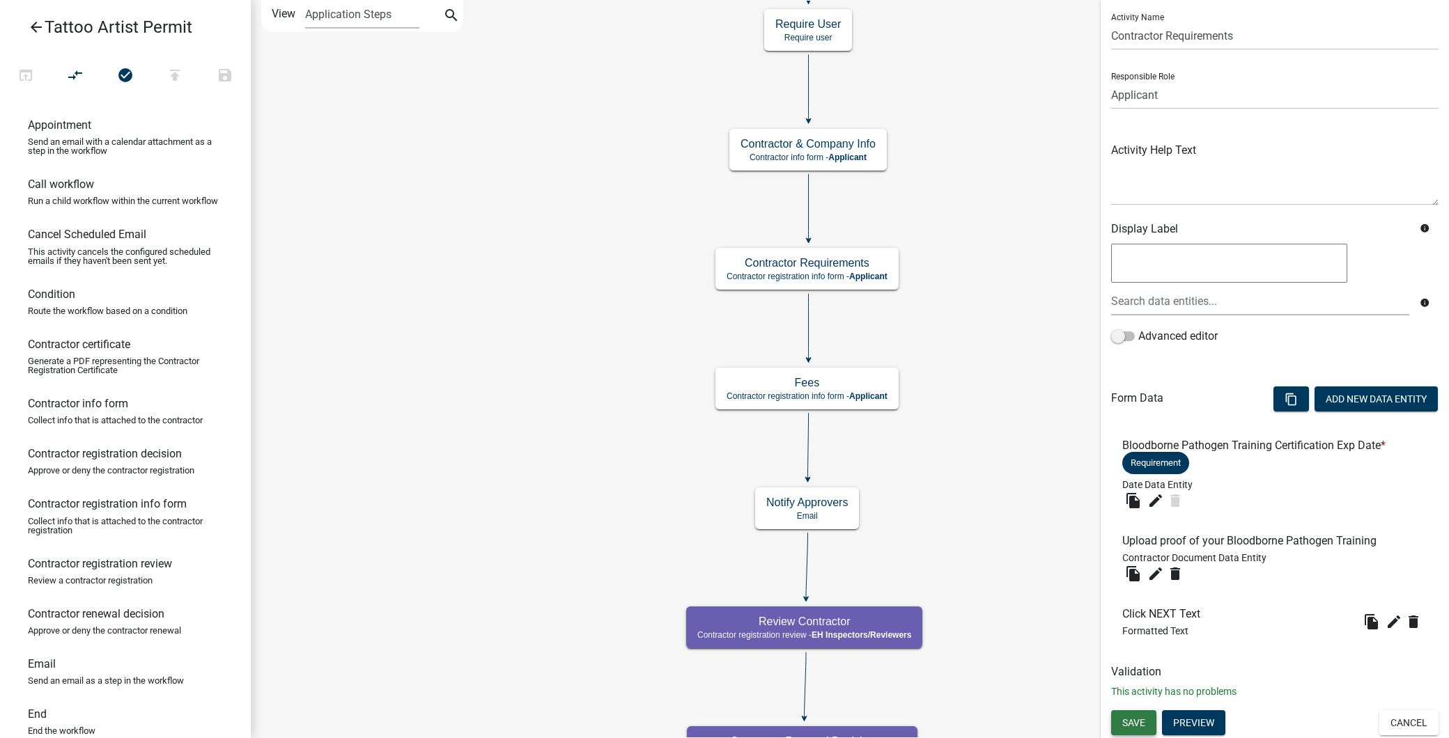
click at [1135, 717] on span "Save" at bounding box center [1133, 722] width 23 height 11
